Goal: Task Accomplishment & Management: Manage account settings

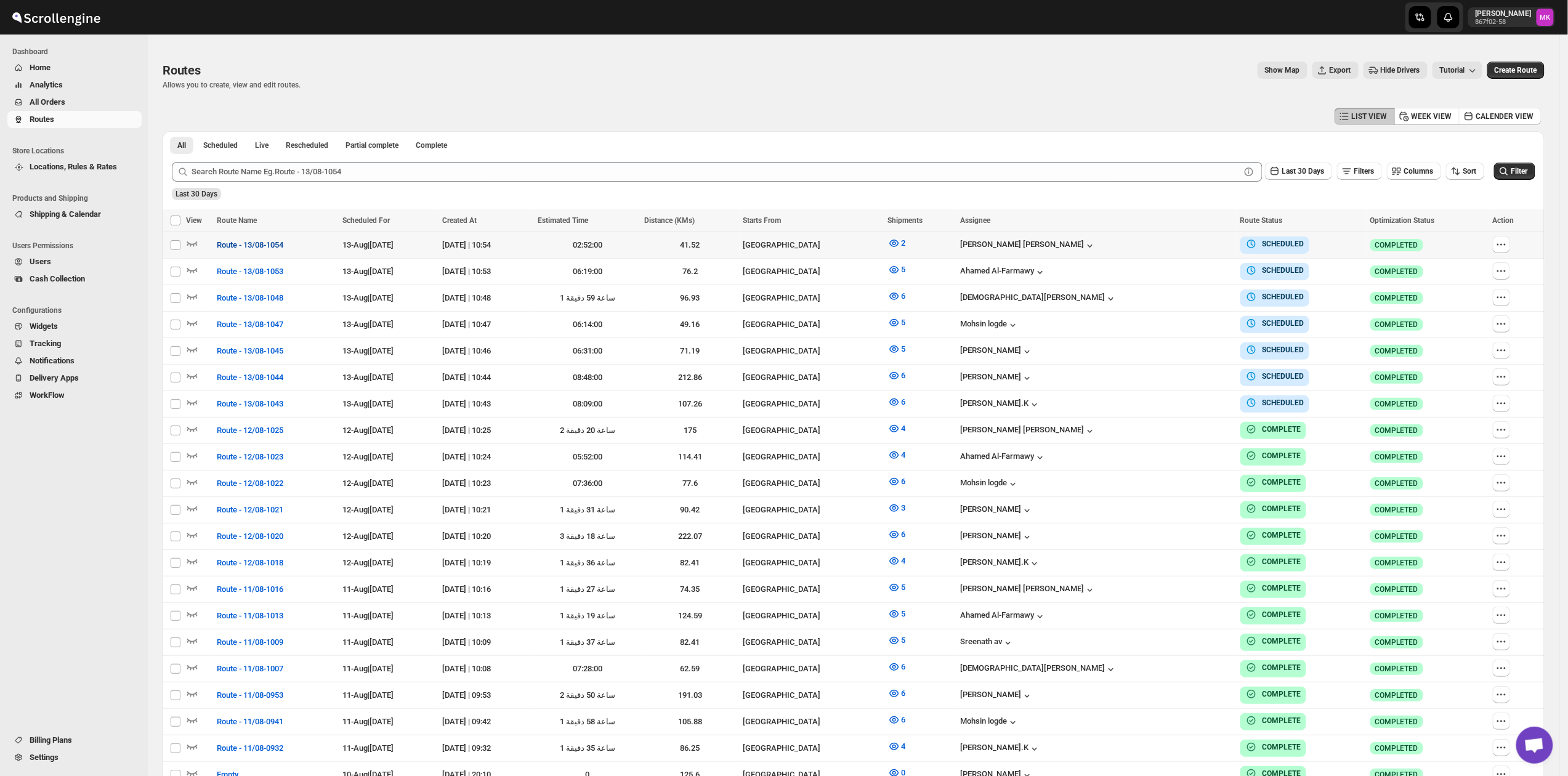
click at [220, 250] on span "Route - 13/08-1054" at bounding box center [250, 245] width 67 height 13
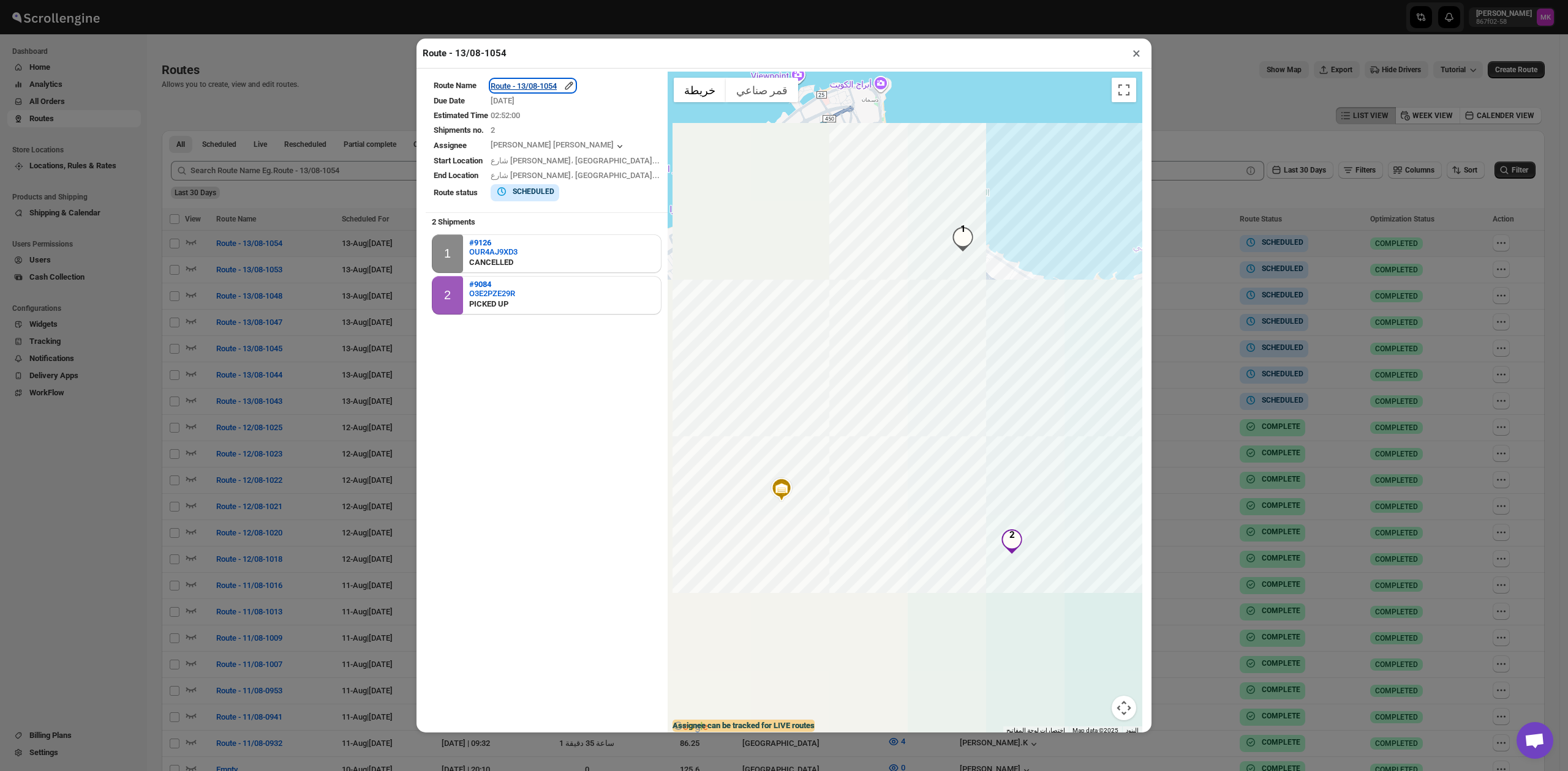
click at [542, 88] on div "Route - 13/08-1054" at bounding box center [532, 86] width 85 height 13
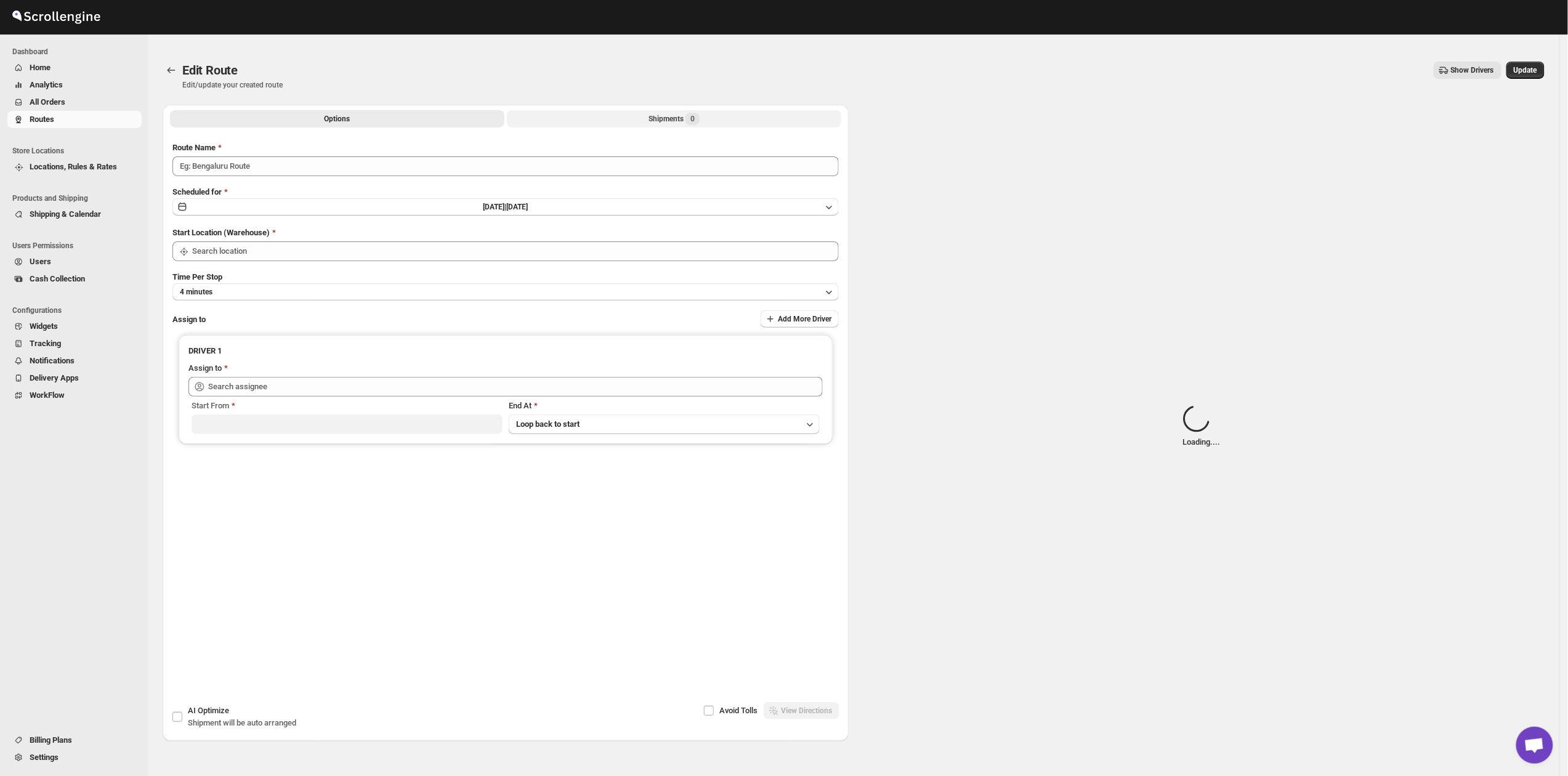
type input "Route - 13/08-1054"
click at [666, 112] on button "Shipments Loading..." at bounding box center [674, 119] width 335 height 18
type input "[GEOGRAPHIC_DATA]"
type input "[PERSON_NAME] [PERSON_NAME] ([EMAIL_ADDRESS][DOMAIN_NAME])"
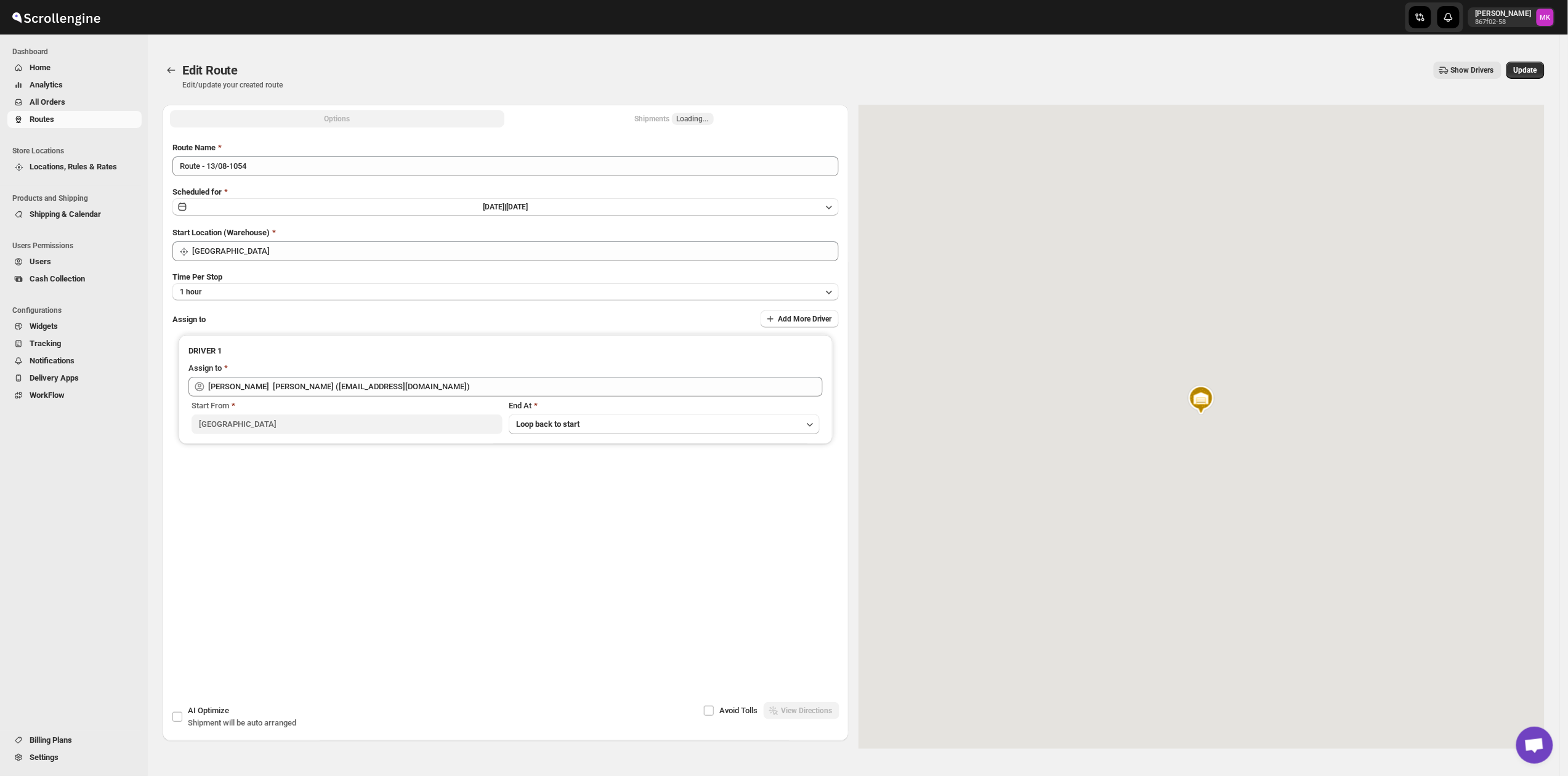
click at [655, 122] on div "Shipments Loading..." at bounding box center [675, 119] width 79 height 13
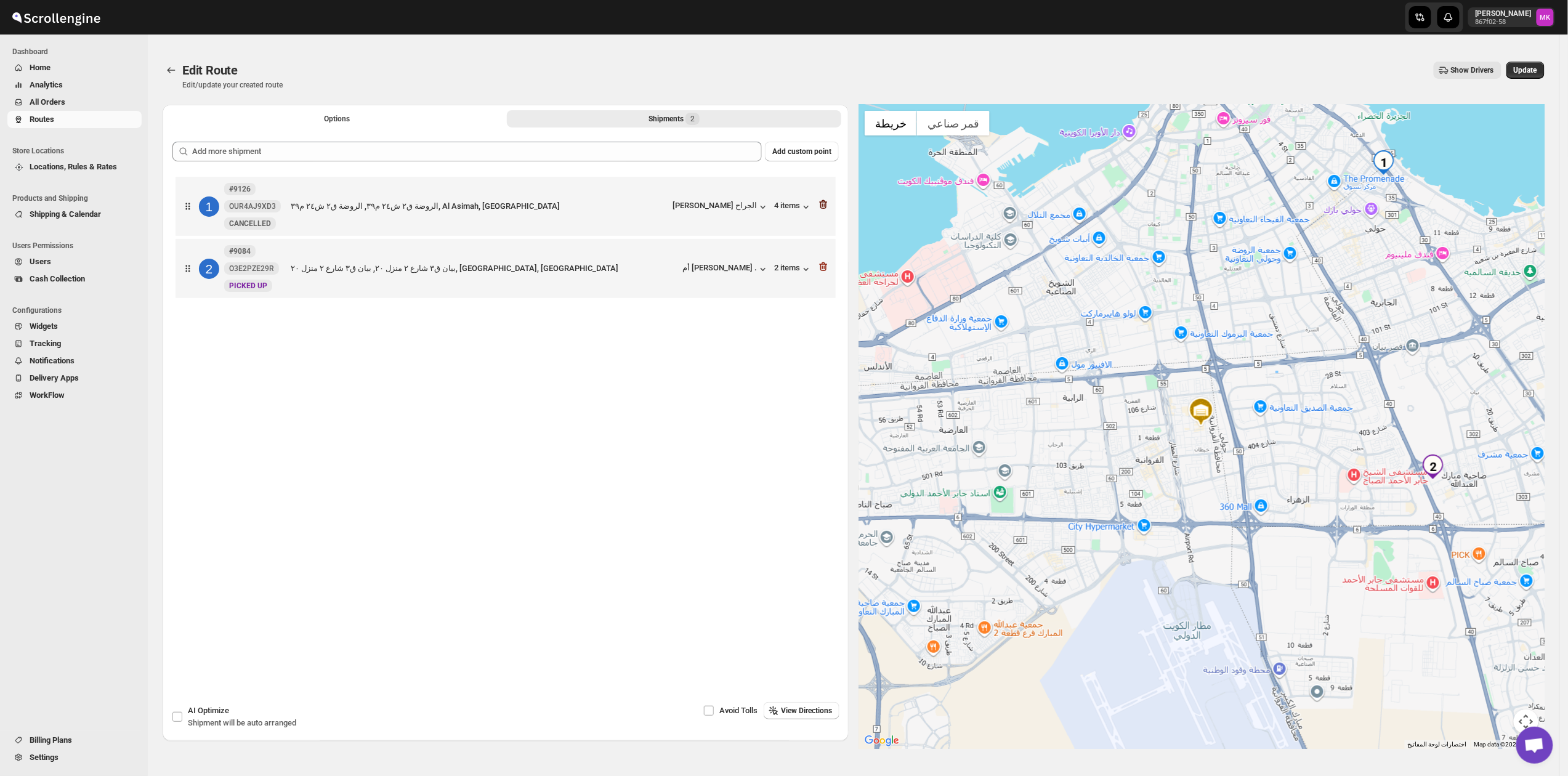
click at [828, 207] on icon "button" at bounding box center [824, 205] width 13 height 13
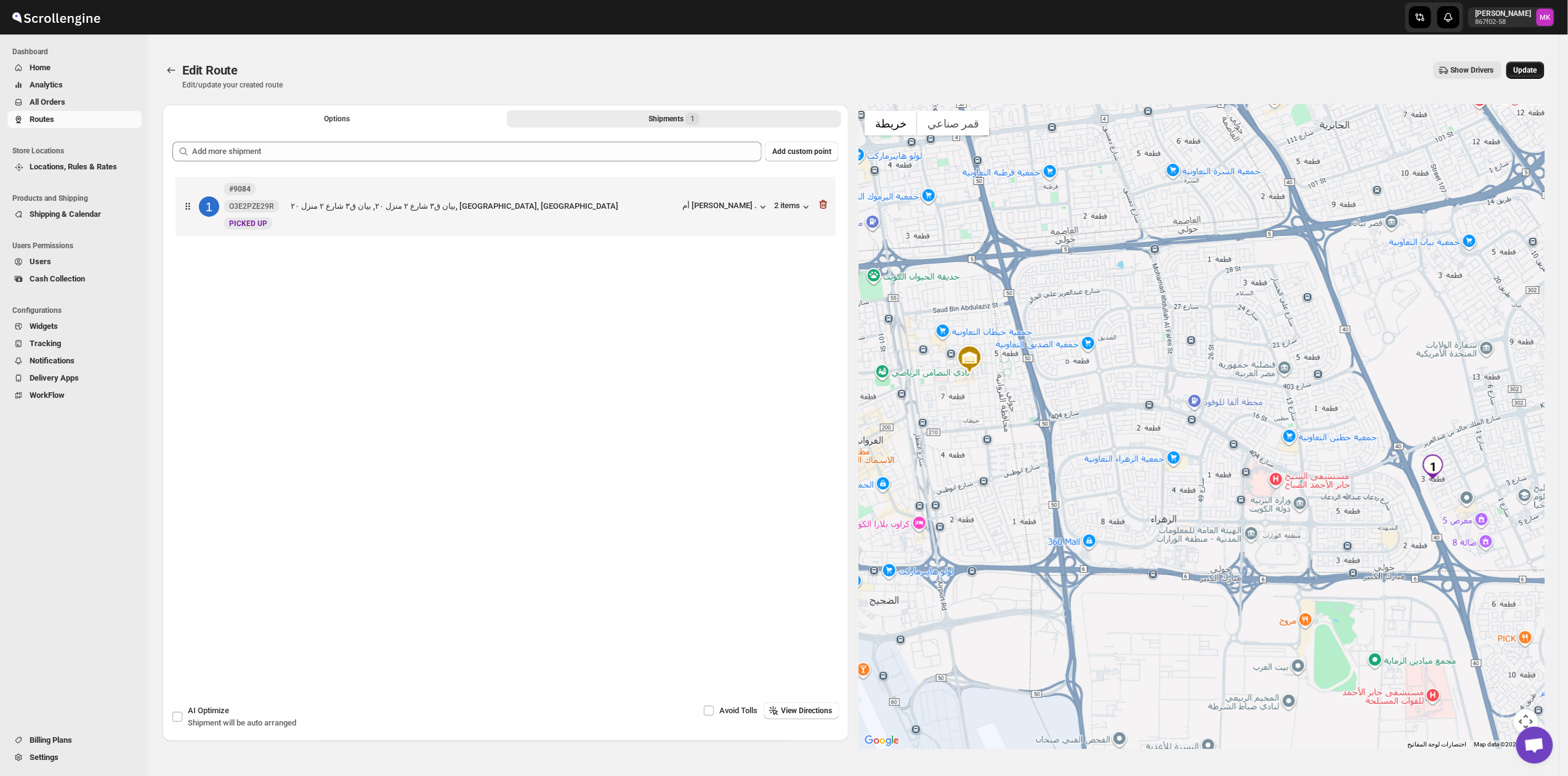
click at [1527, 70] on span "Update" at bounding box center [1525, 70] width 23 height 10
